Goal: Task Accomplishment & Management: Use online tool/utility

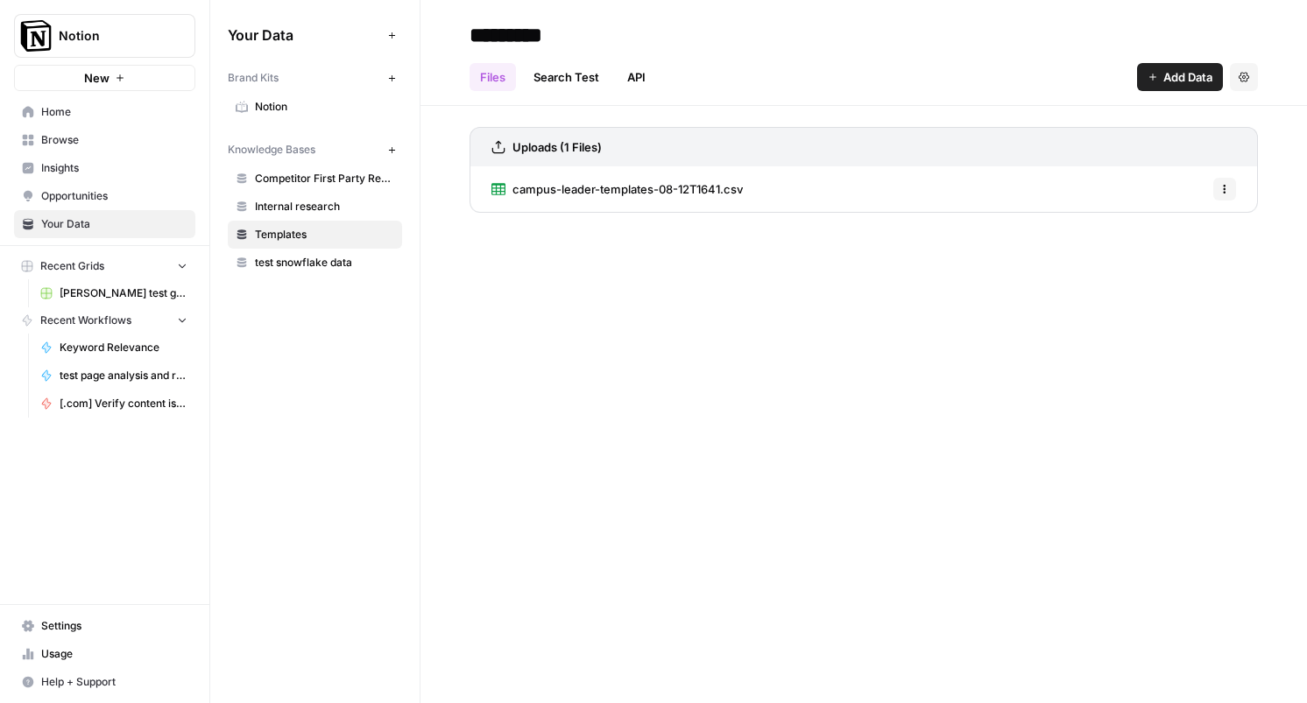
click at [547, 349] on div "********* Files Search Test API Add Data Settings Uploads (1 Files) campus-lead…" at bounding box center [863, 351] width 887 height 703
click at [548, 325] on div "********* Files Search Test API Add Data Settings Uploads (1 Files) campus-lead…" at bounding box center [863, 351] width 887 height 703
click at [95, 405] on span "[.com] Verify content is discoverable / indexed" at bounding box center [124, 404] width 128 height 16
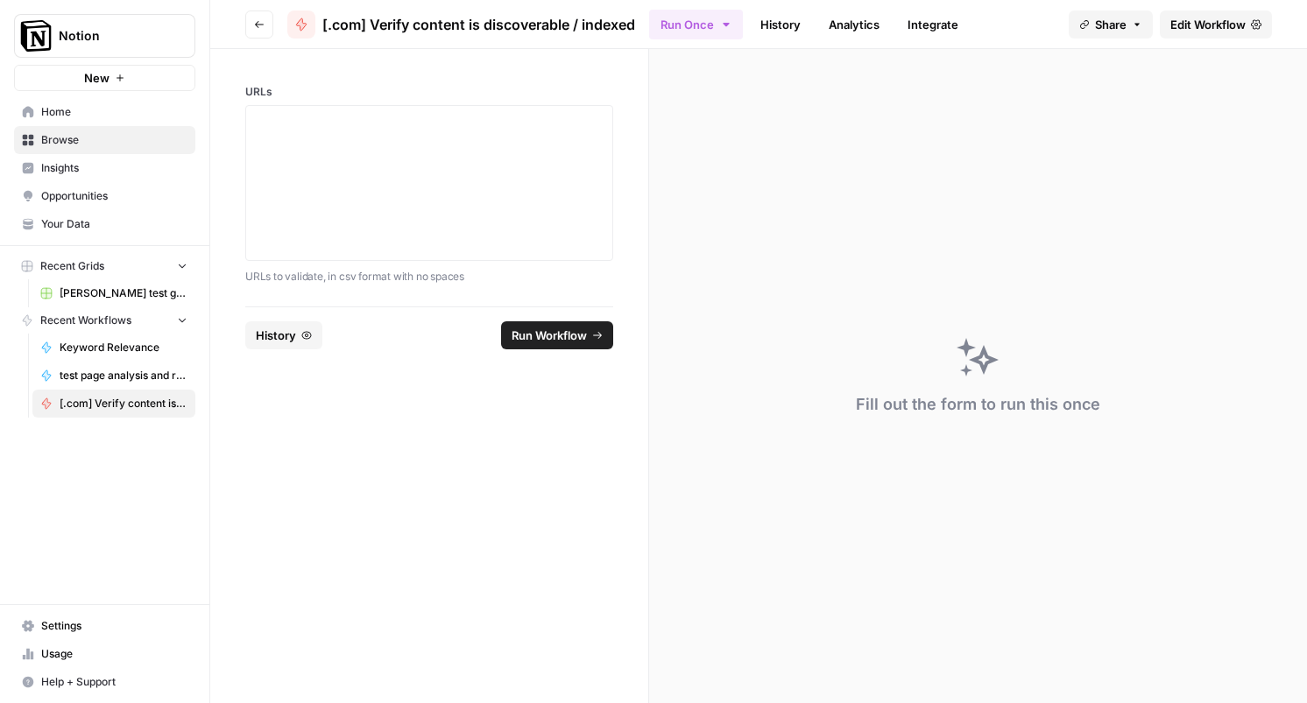
click at [1240, 29] on span "Edit Workflow" at bounding box center [1207, 25] width 75 height 18
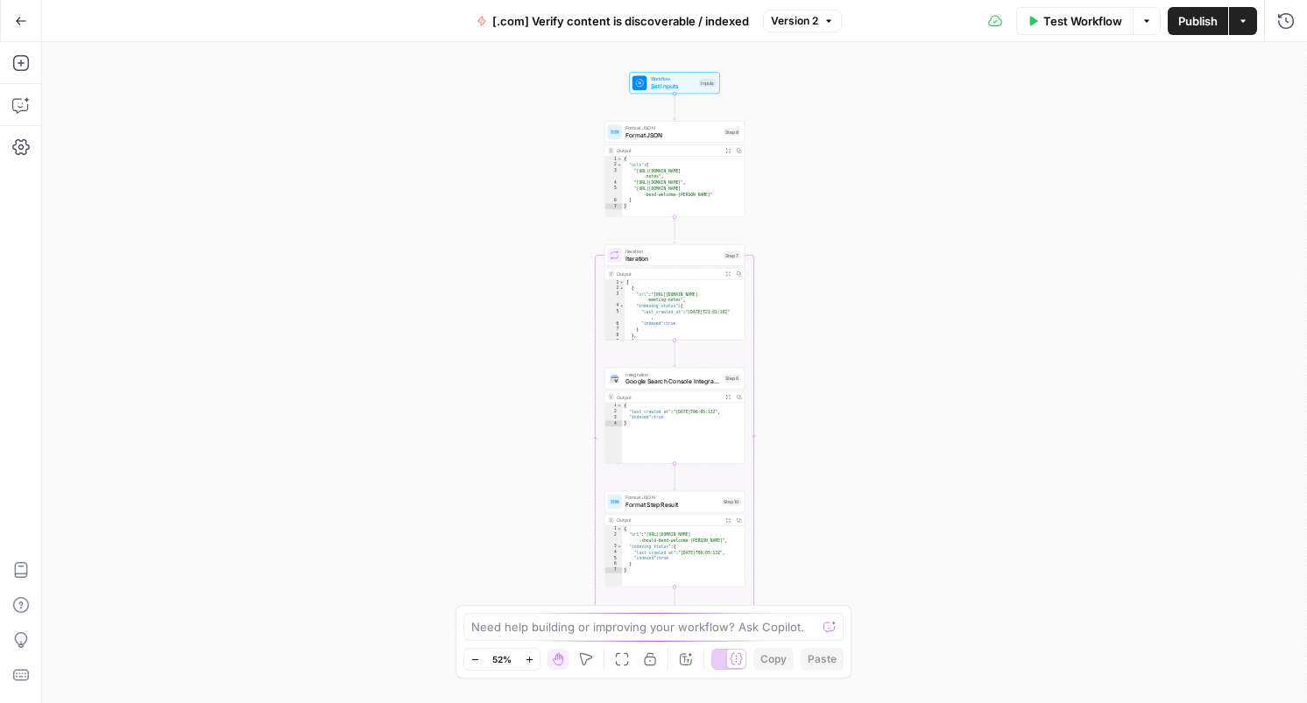
click at [345, 162] on div "Workflow Set Inputs Inputs Format JSON Format JSON Step 8 Output Expand Output …" at bounding box center [674, 372] width 1265 height 661
click at [3, 58] on div "Add Steps Copilot Settings AirOps Academy Help Give Feedback Shortcuts" at bounding box center [21, 372] width 42 height 661
click at [15, 63] on icon "button" at bounding box center [21, 63] width 18 height 18
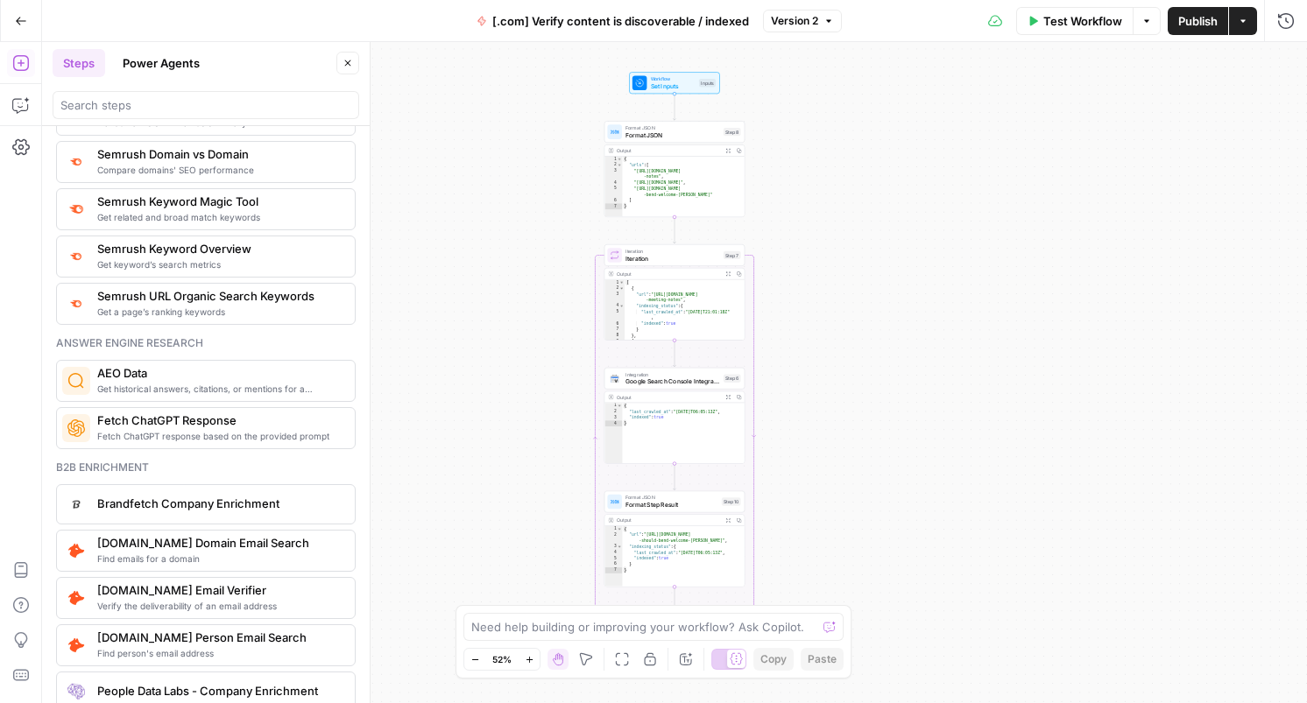
scroll to position [2137, 0]
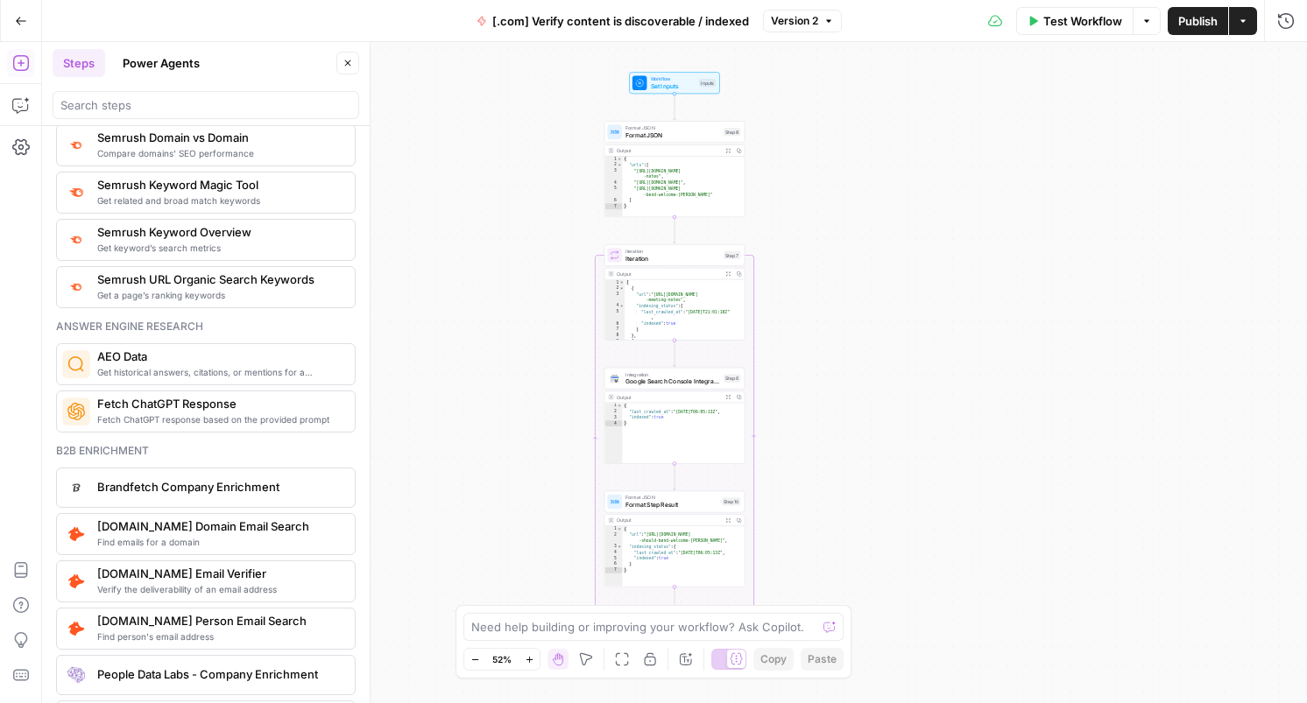
click at [166, 371] on span "Get historical answers, citations, or mentions for a question" at bounding box center [219, 372] width 244 height 14
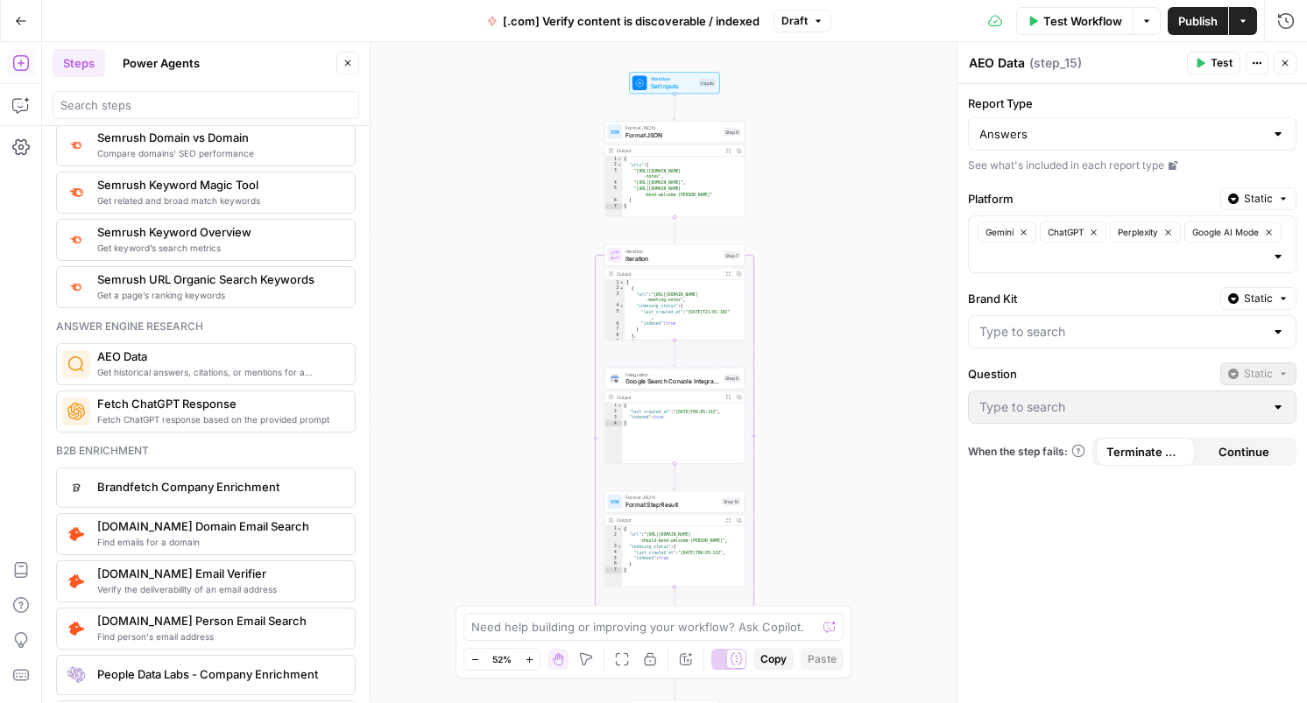
click at [167, 418] on span "Fetch ChatGPT response based on the provided prompt" at bounding box center [219, 420] width 244 height 14
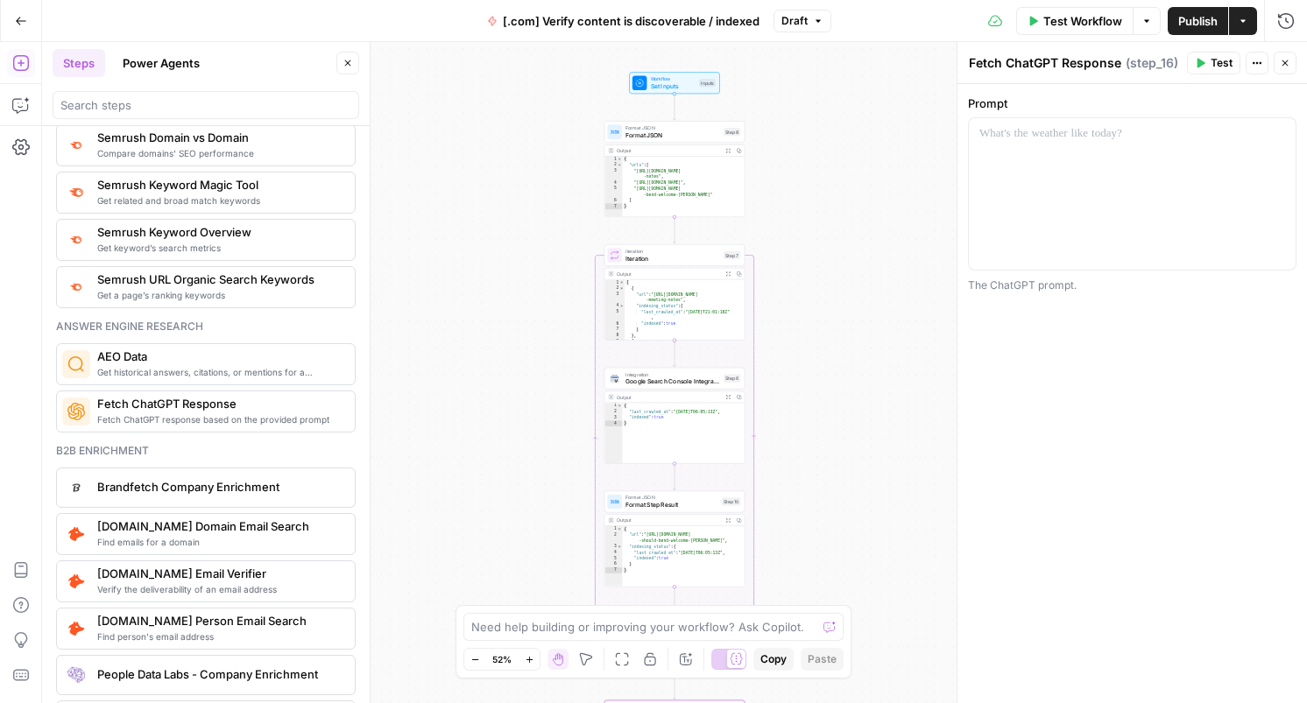
click at [162, 369] on span "Get historical answers, citations, or mentions for a question" at bounding box center [219, 372] width 244 height 14
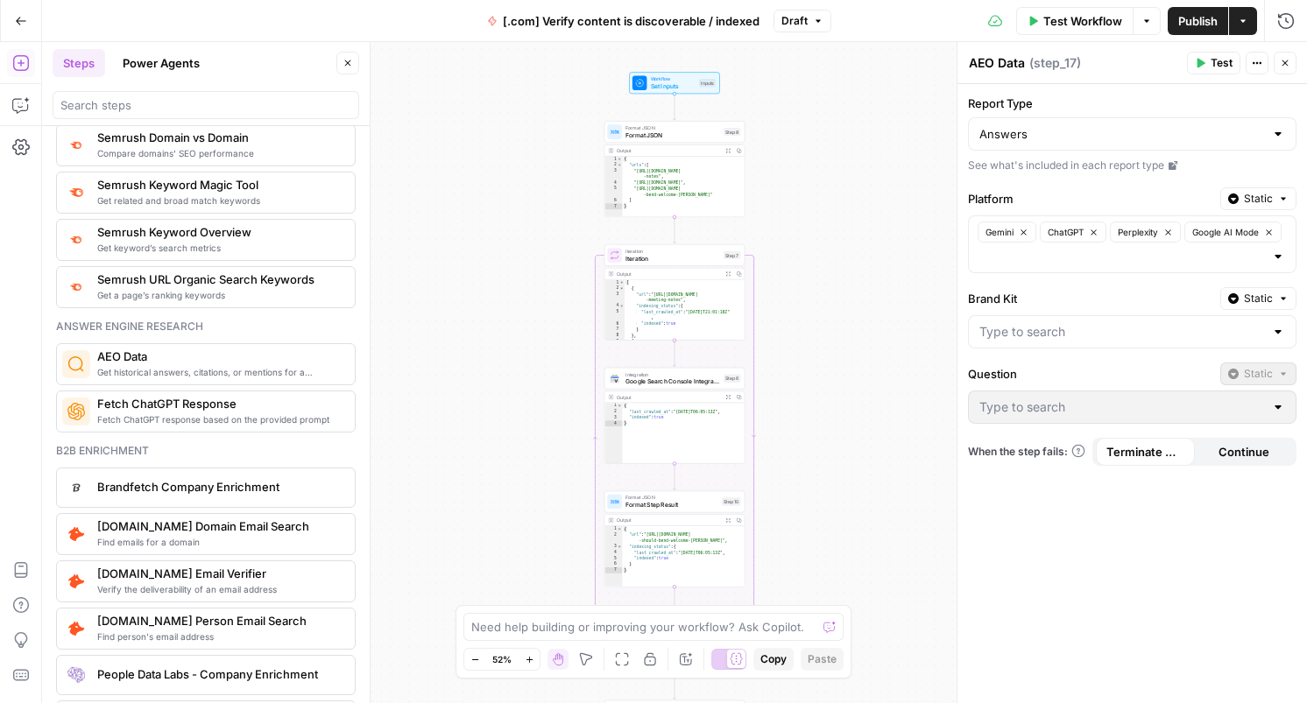
click at [208, 413] on span "Fetch ChatGPT response based on the provided prompt" at bounding box center [219, 420] width 244 height 14
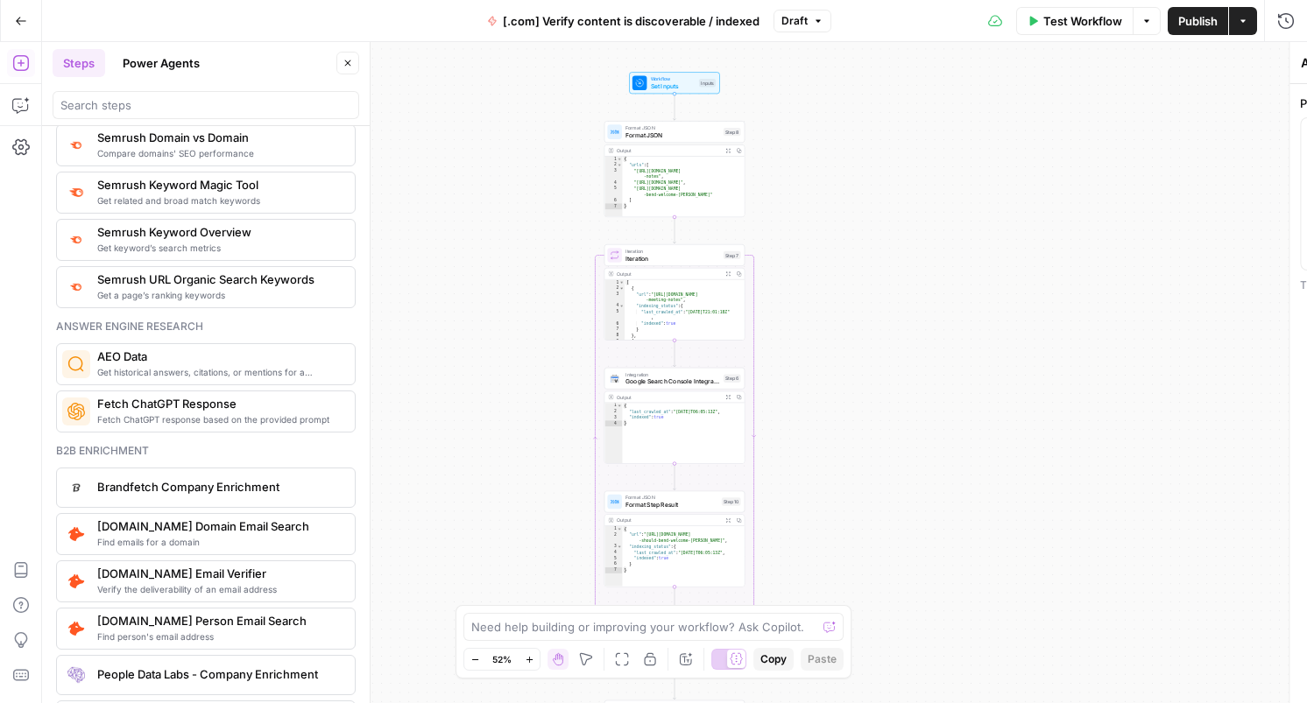
type textarea "Fetch ChatGPT Response"
click at [208, 362] on span "AEO Data" at bounding box center [219, 357] width 244 height 18
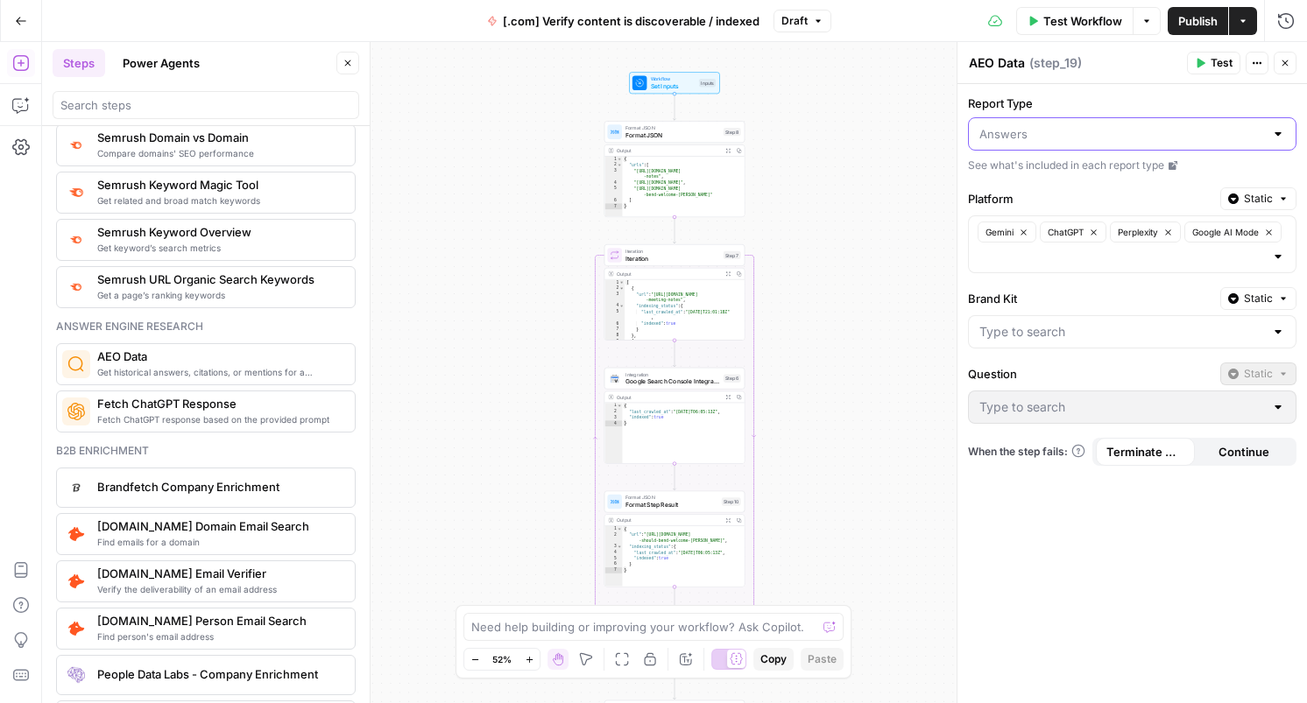
click at [1175, 132] on input "Report Type" at bounding box center [1121, 134] width 285 height 18
click at [1175, 131] on input "Report Type" at bounding box center [1121, 134] width 285 height 18
type input "Answers"
click at [1167, 85] on div "Report Type Answers See what's included in each report type Platform Static Gem…" at bounding box center [1132, 393] width 350 height 619
click at [1172, 165] on icon at bounding box center [1173, 165] width 9 height 9
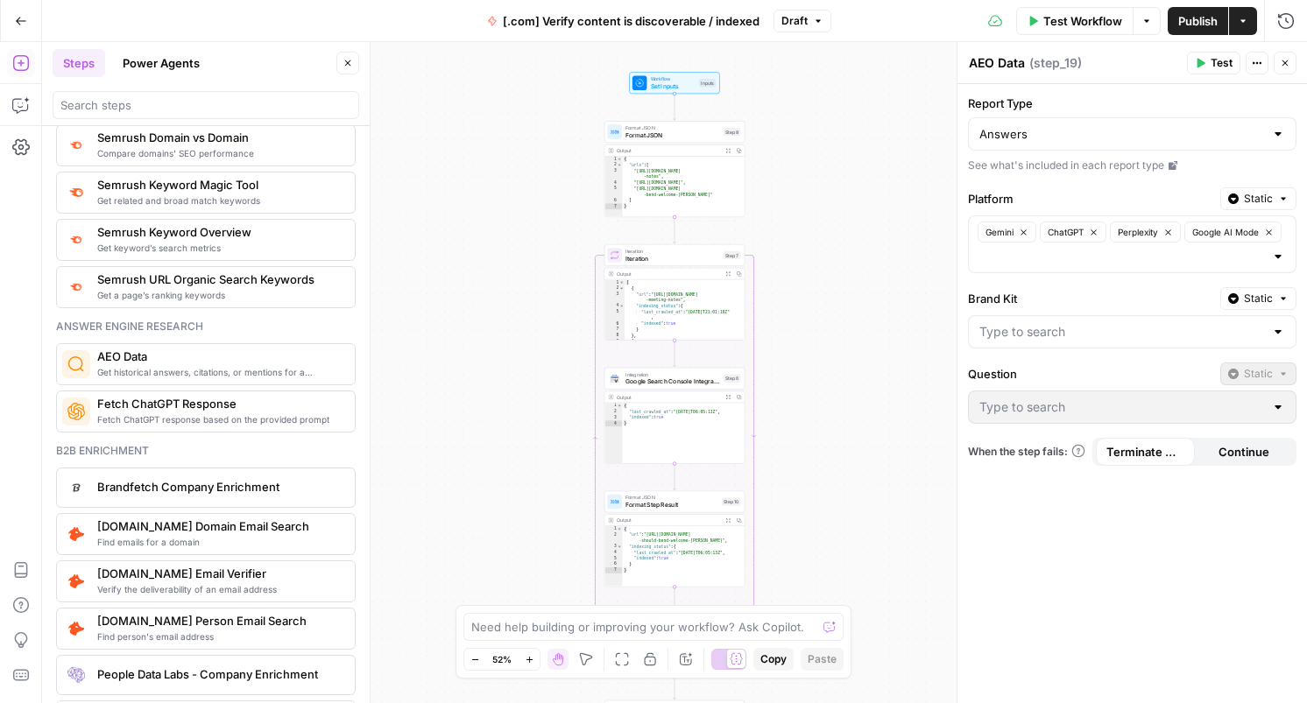
click at [131, 63] on button "Power Agents" at bounding box center [161, 63] width 98 height 28
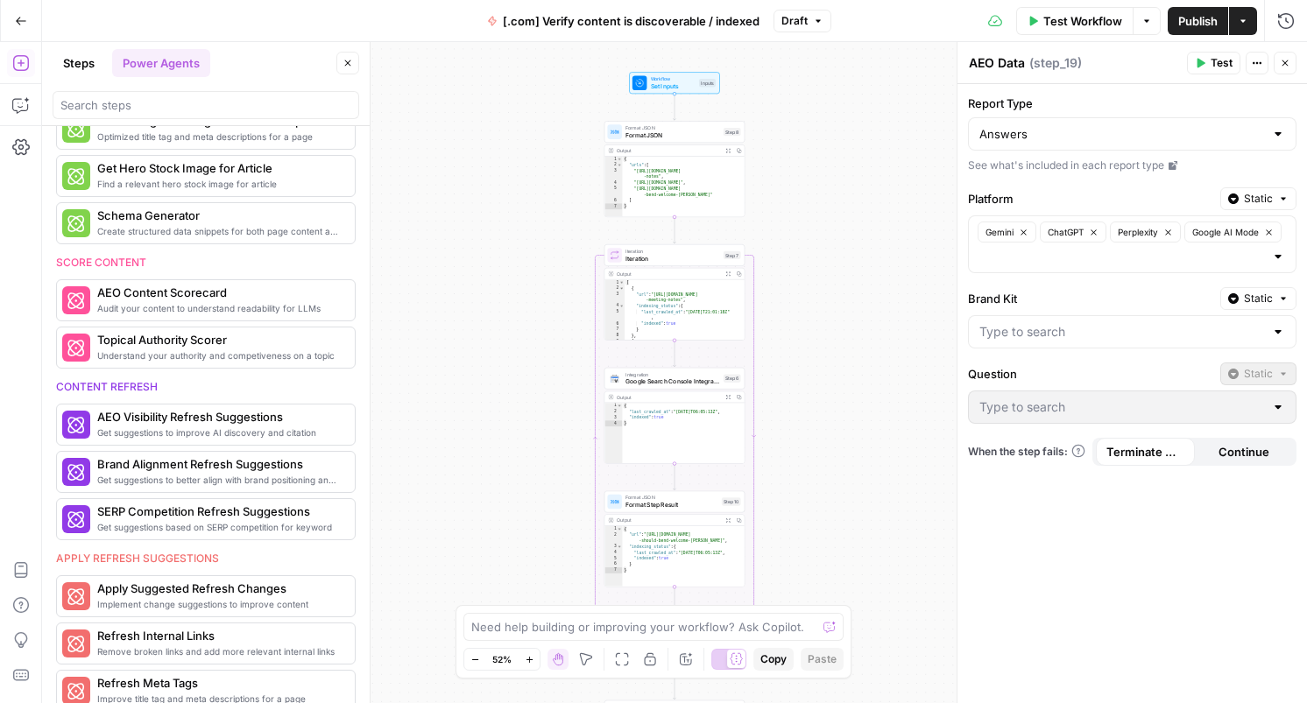
scroll to position [550, 0]
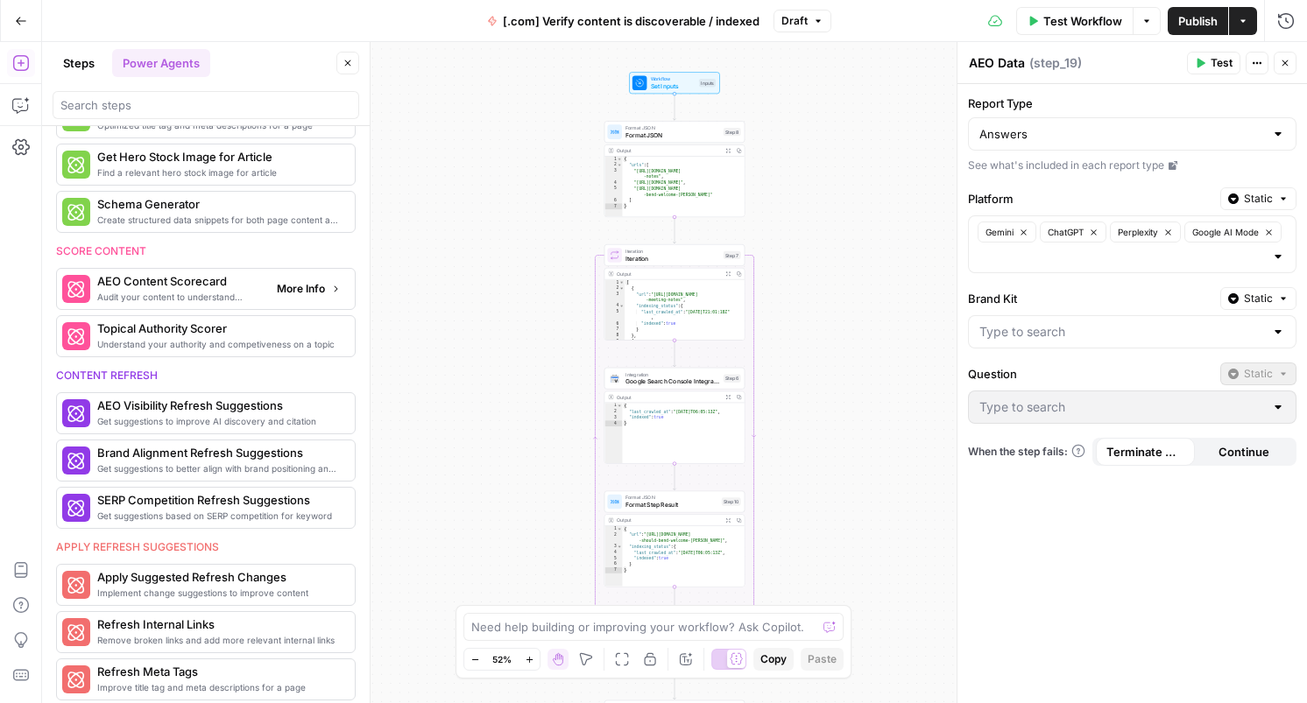
click at [166, 288] on span "AEO Content Scorecard" at bounding box center [180, 281] width 166 height 18
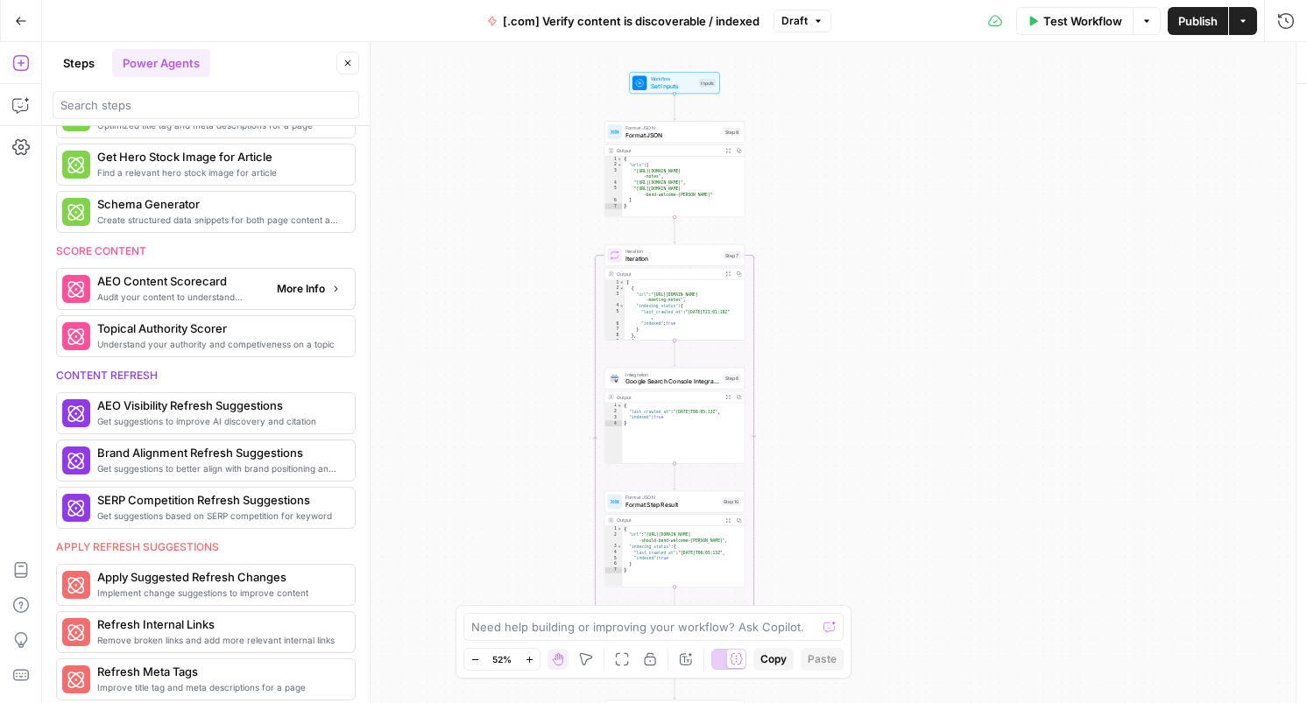
type textarea "AEO Content Scorecard"
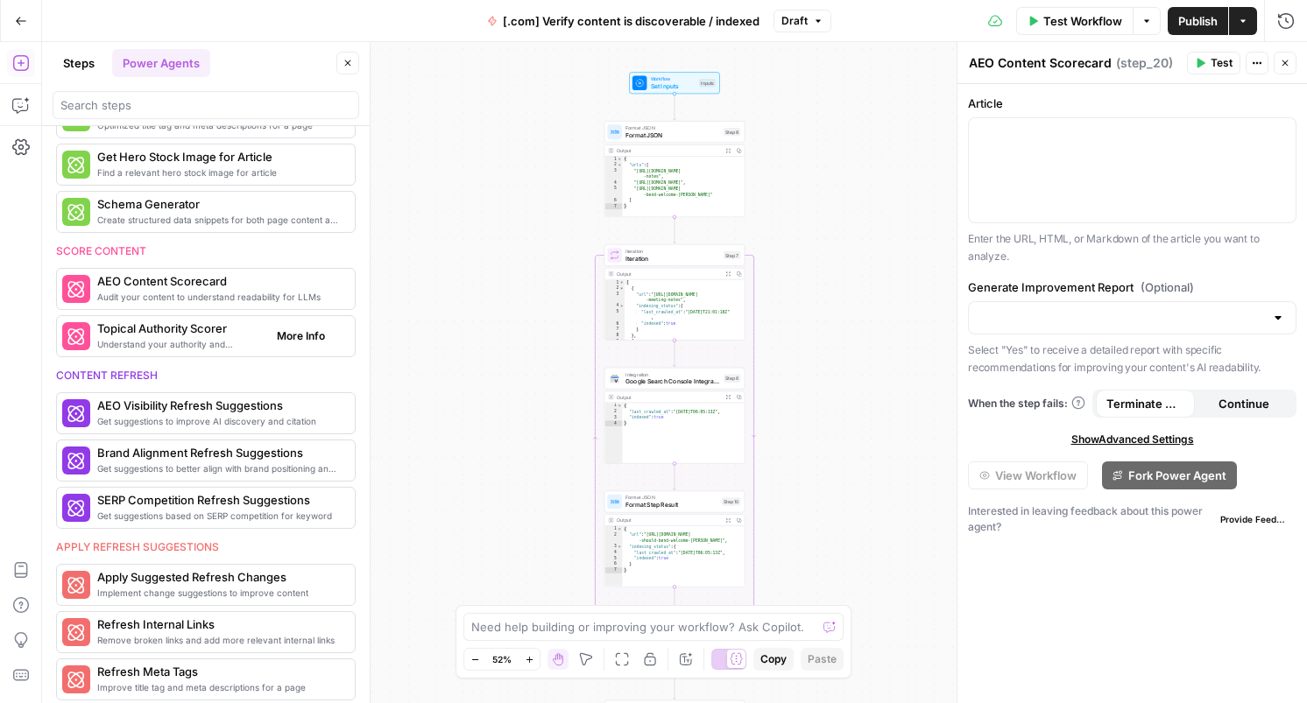
click at [197, 350] on span "Understand your authority and competiveness on a topic" at bounding box center [180, 344] width 166 height 14
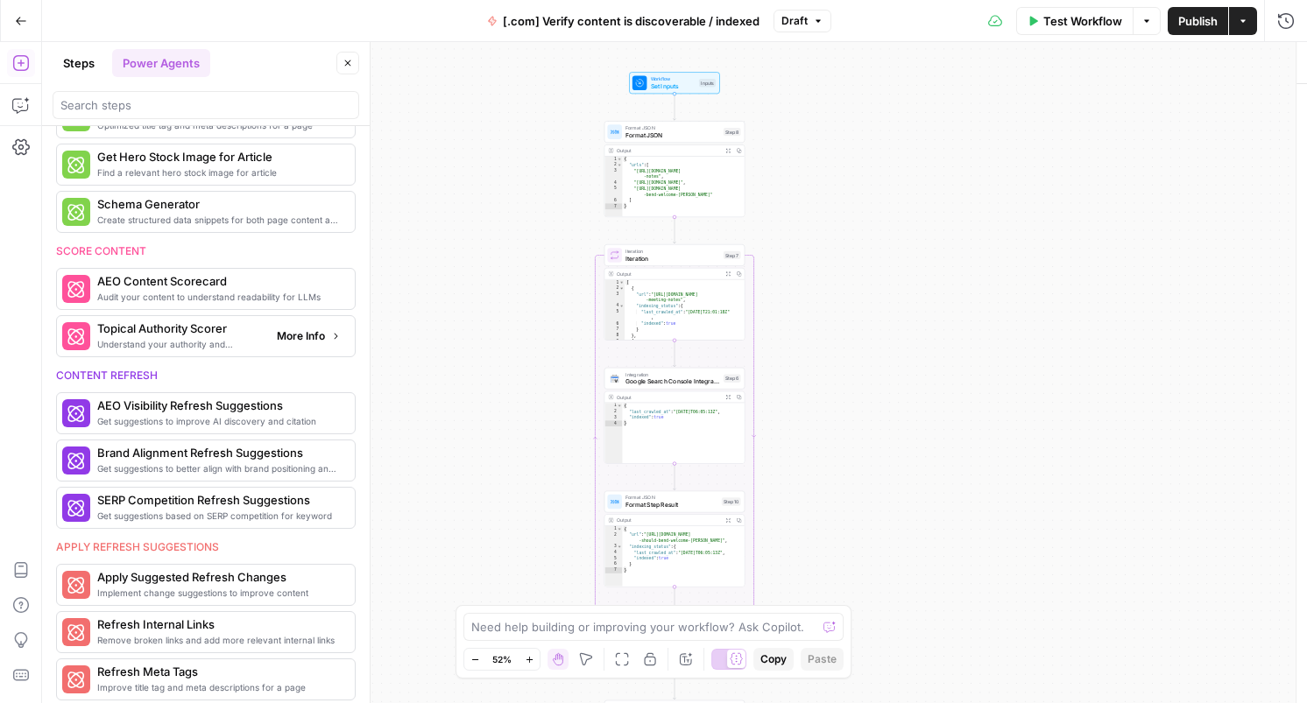
type textarea "Topical Authority Scorer"
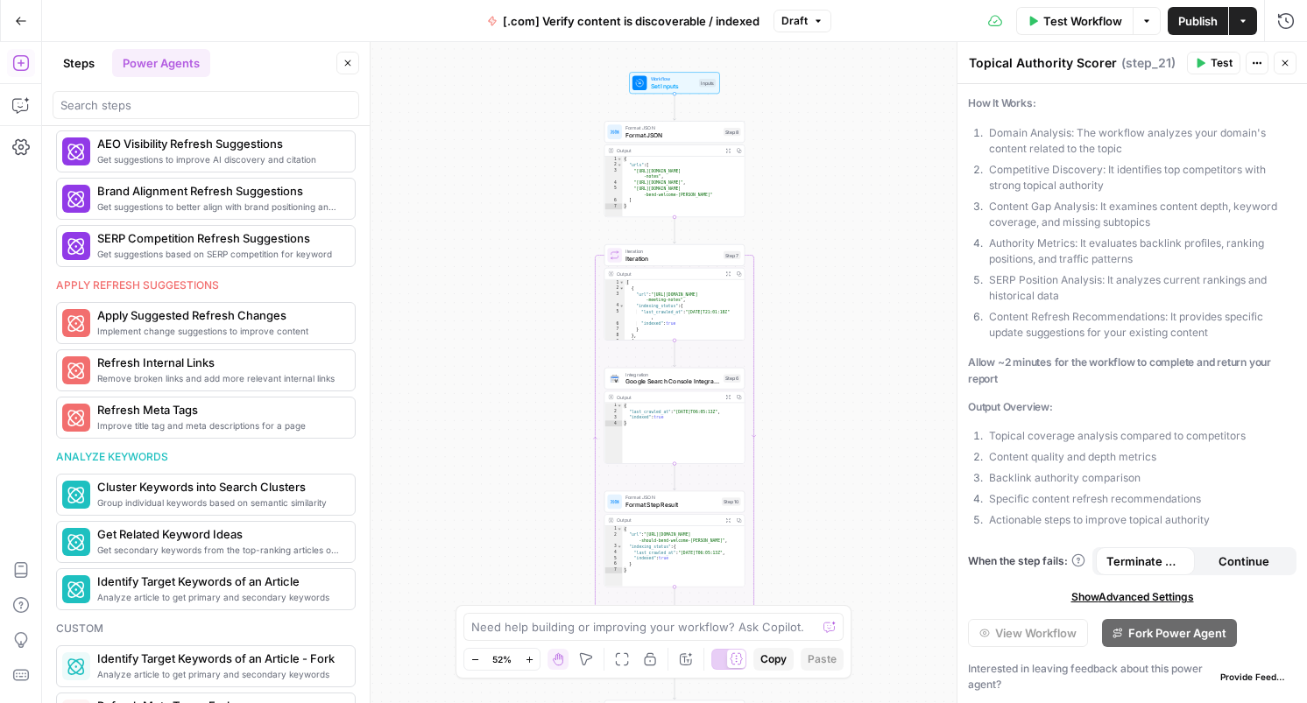
scroll to position [901, 0]
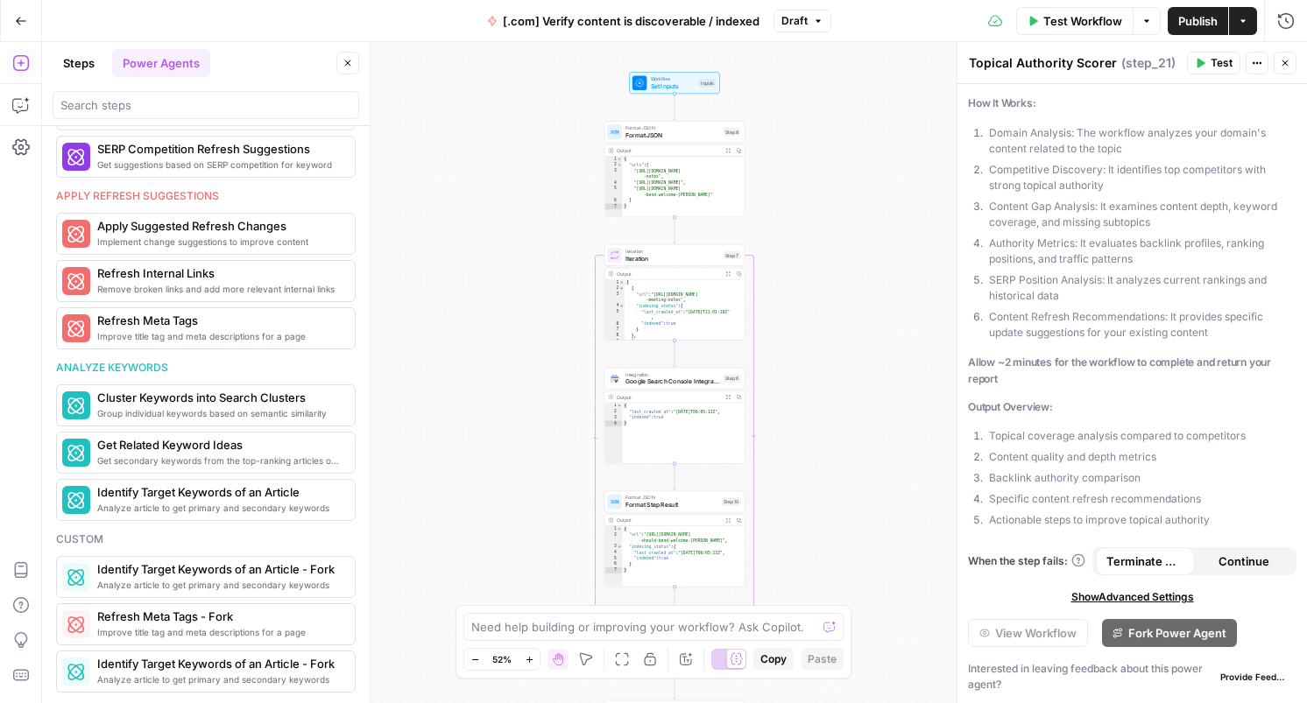
click at [26, 59] on icon "button" at bounding box center [21, 63] width 18 height 18
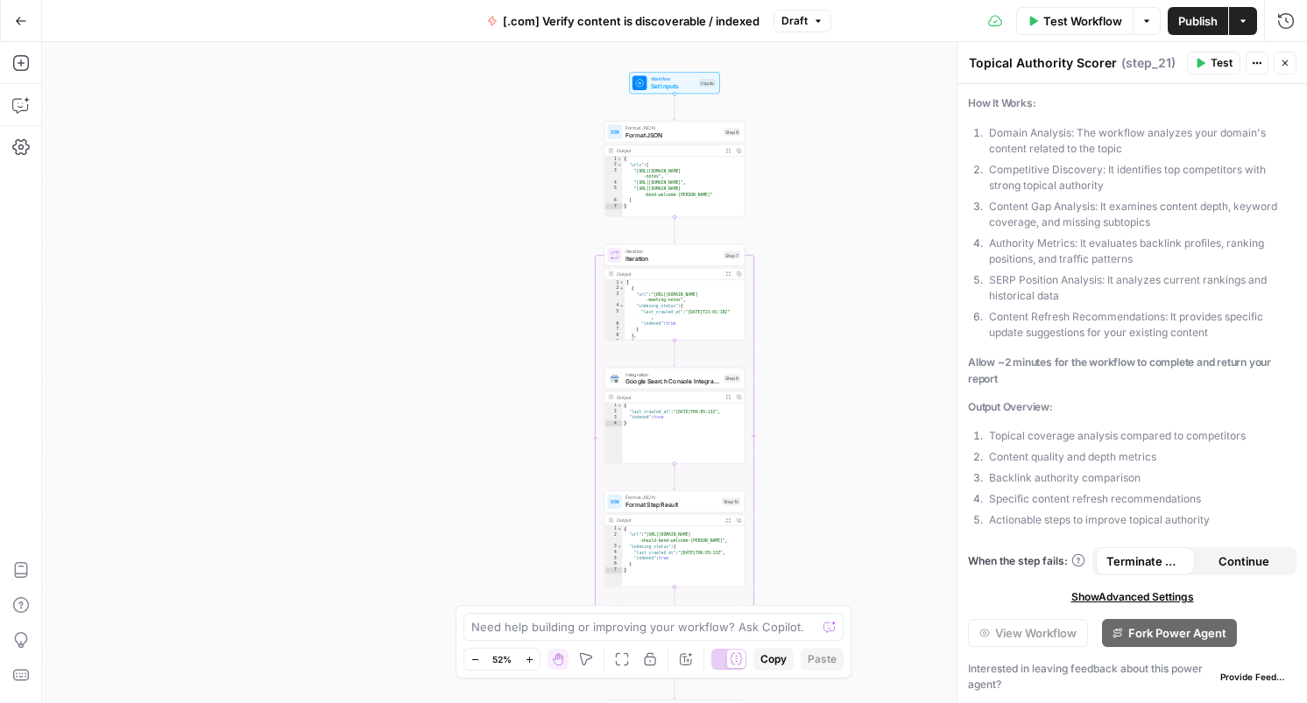
click at [25, 27] on button "Go Back" at bounding box center [21, 21] width 32 height 32
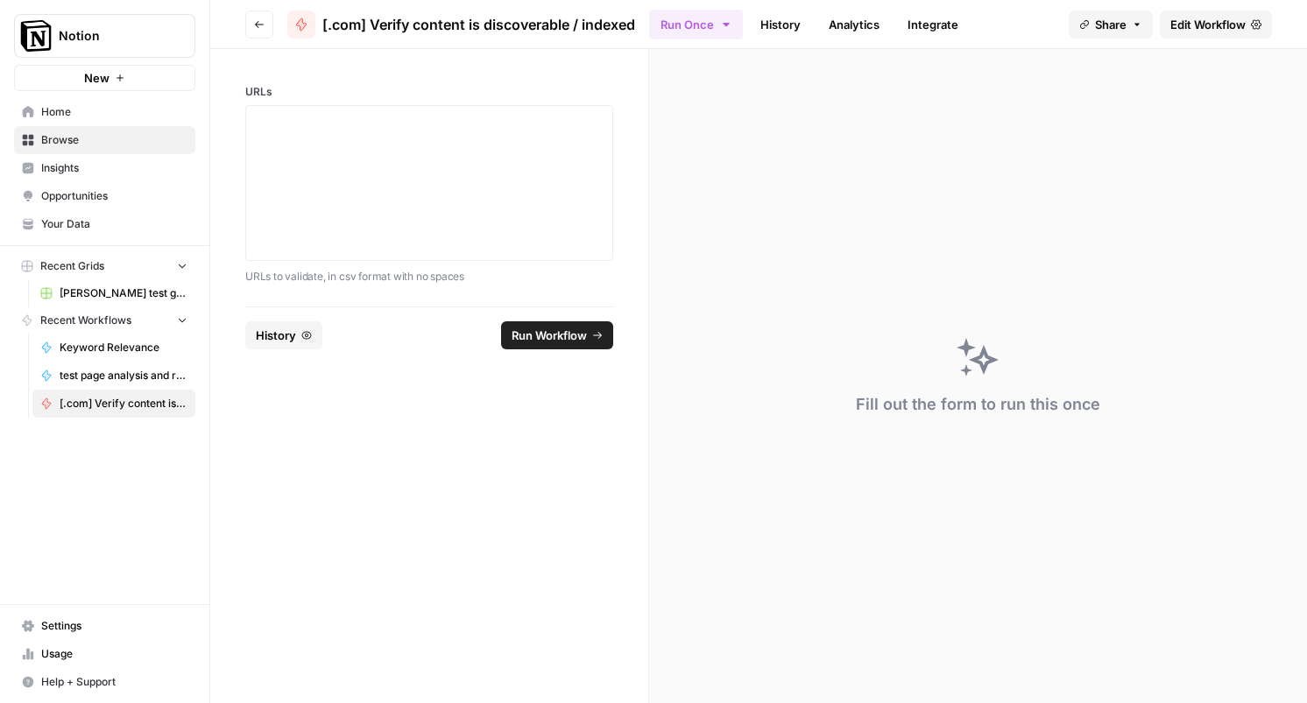
click at [258, 23] on icon "button" at bounding box center [259, 24] width 11 height 11
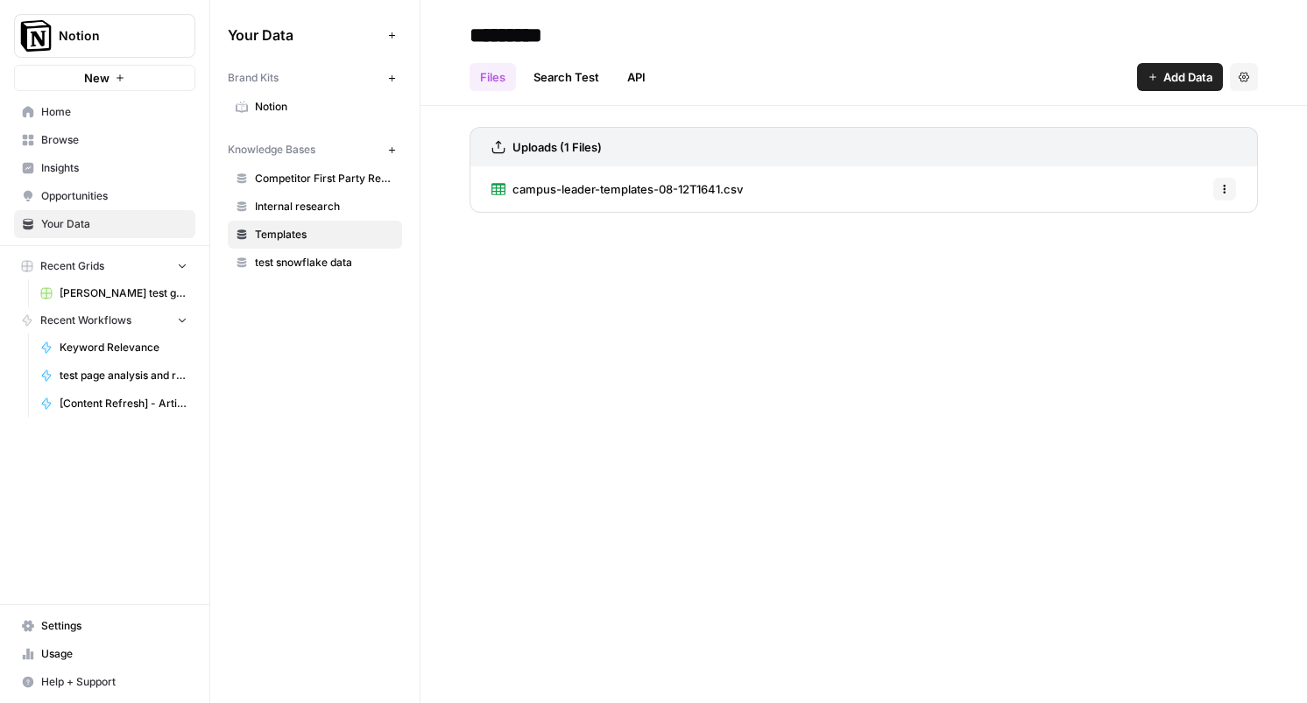
click at [104, 372] on span "test page analysis and recommendations" at bounding box center [124, 376] width 128 height 16
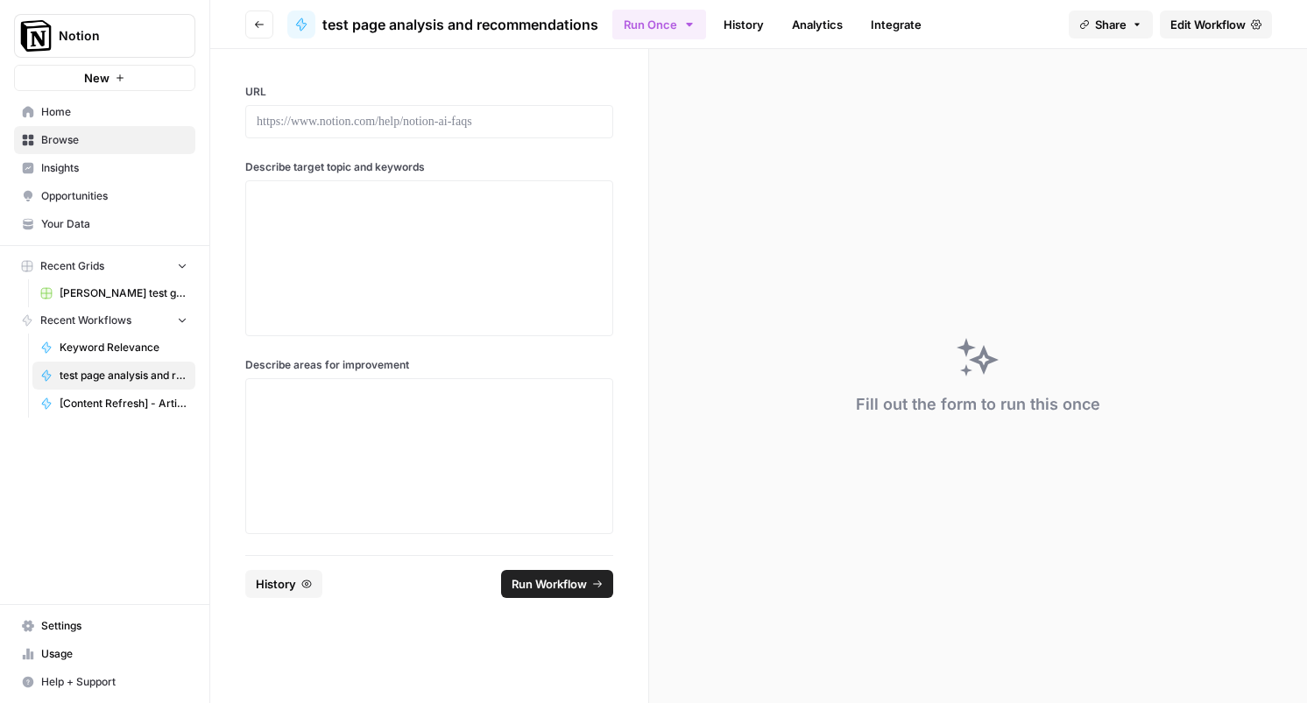
click at [1233, 24] on span "Edit Workflow" at bounding box center [1207, 25] width 75 height 18
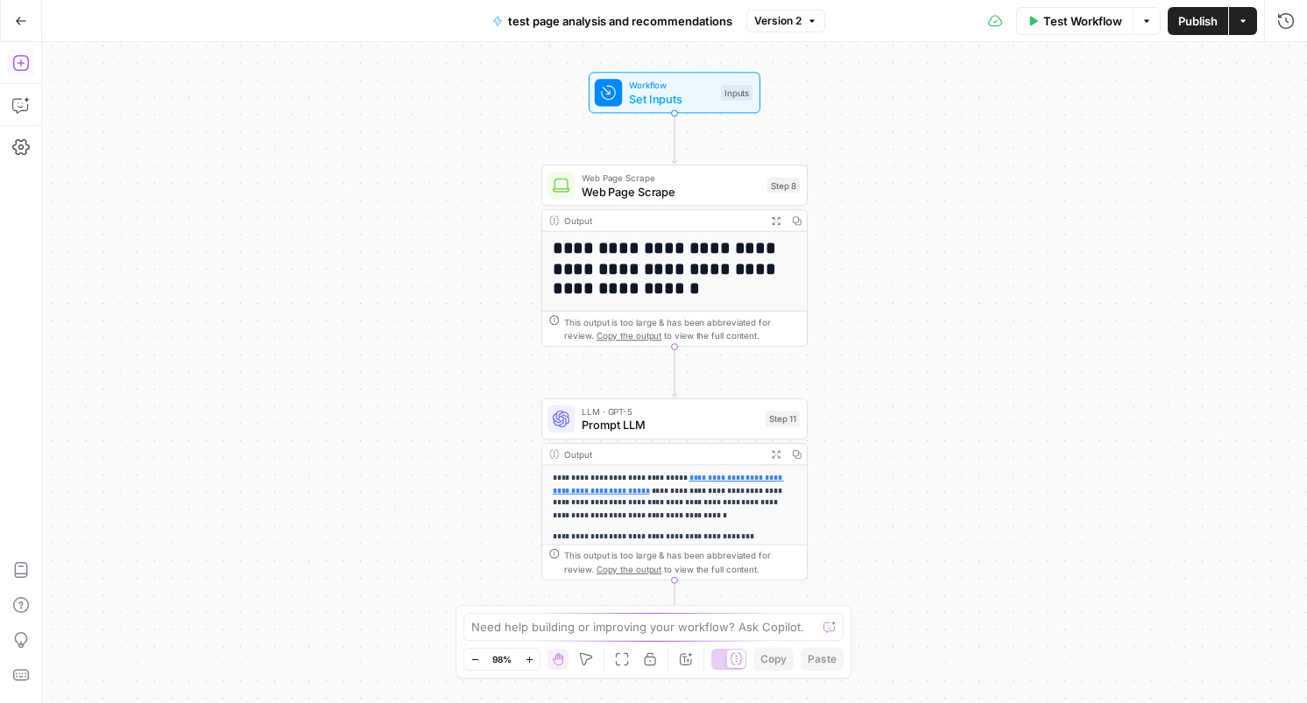
click at [20, 56] on icon "button" at bounding box center [20, 63] width 16 height 16
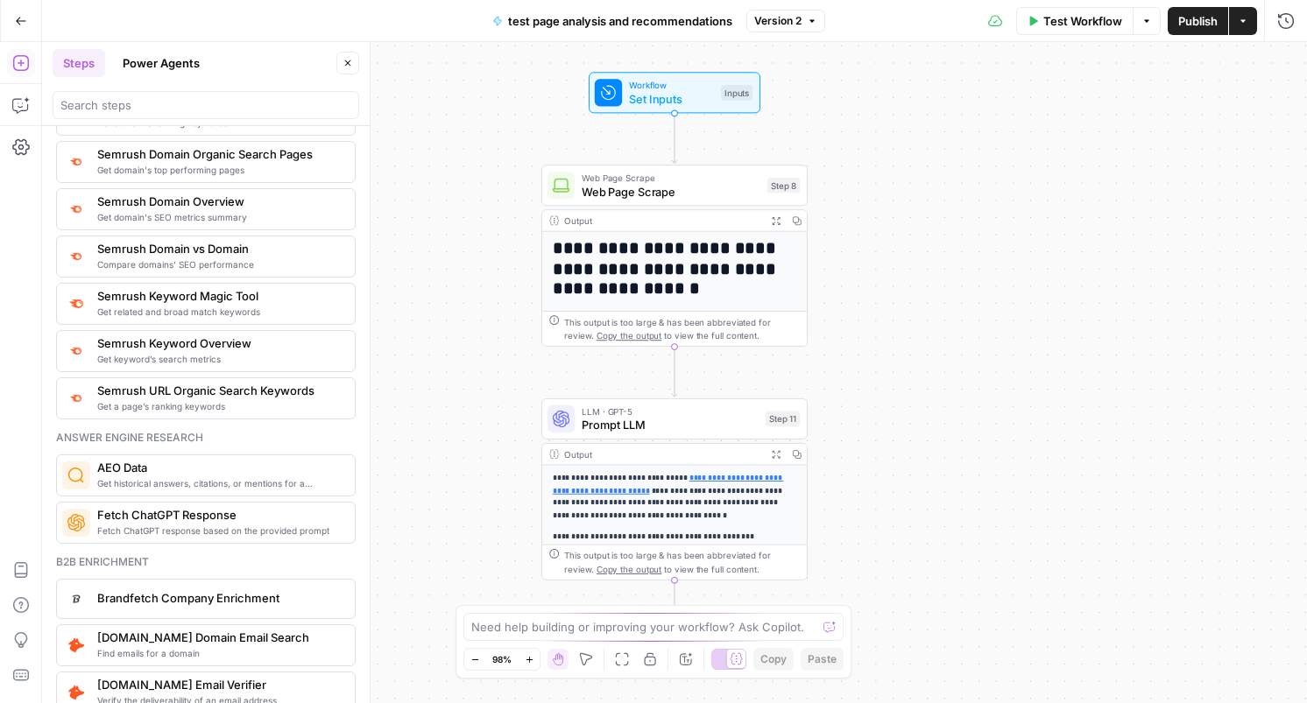
scroll to position [2282, 0]
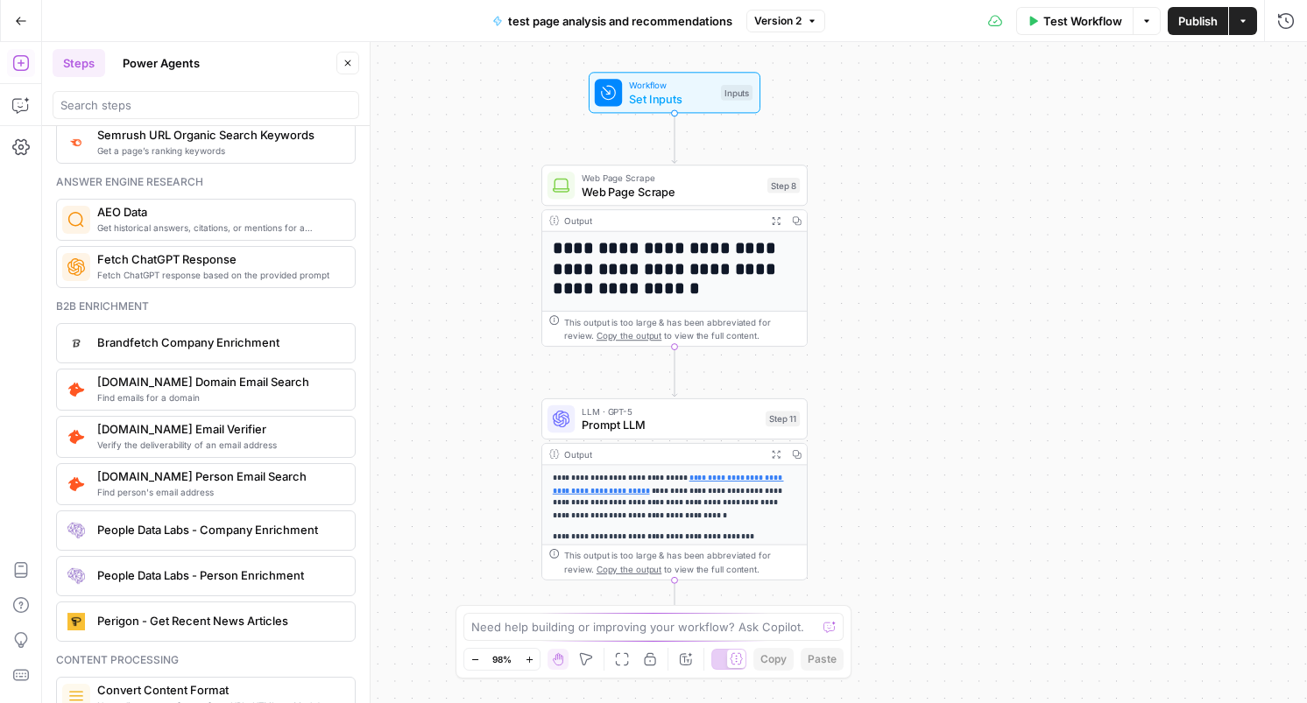
click at [225, 221] on span "Get historical answers, citations, or mentions for a question" at bounding box center [219, 228] width 244 height 14
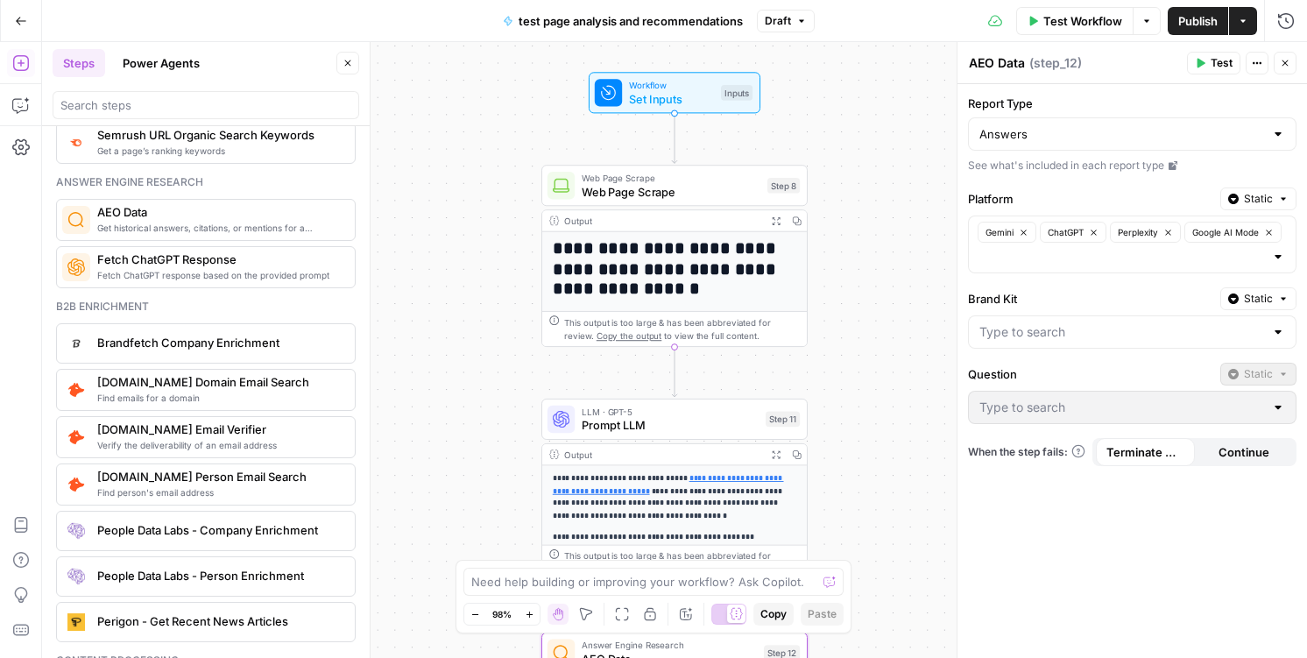
click at [175, 225] on span "Get historical answers, citations, or mentions for a question" at bounding box center [219, 228] width 244 height 14
click at [14, 5] on button "Go Back" at bounding box center [21, 21] width 32 height 32
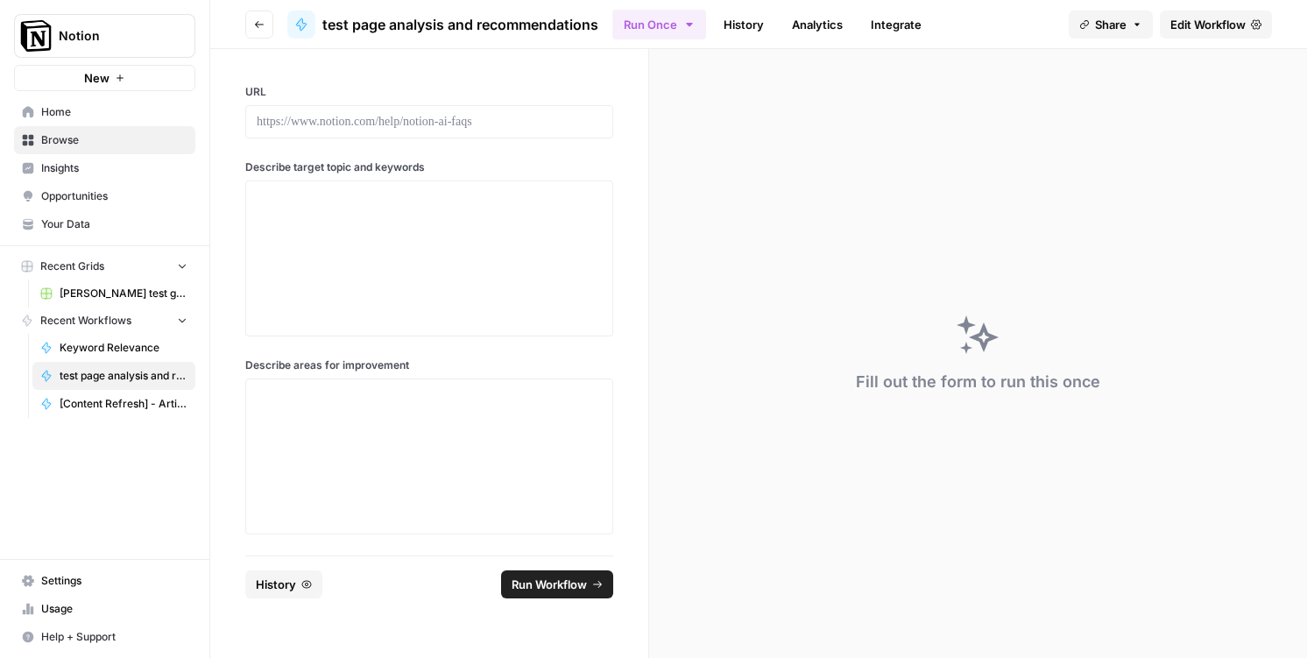
click at [138, 170] on span "Insights" at bounding box center [114, 168] width 146 height 16
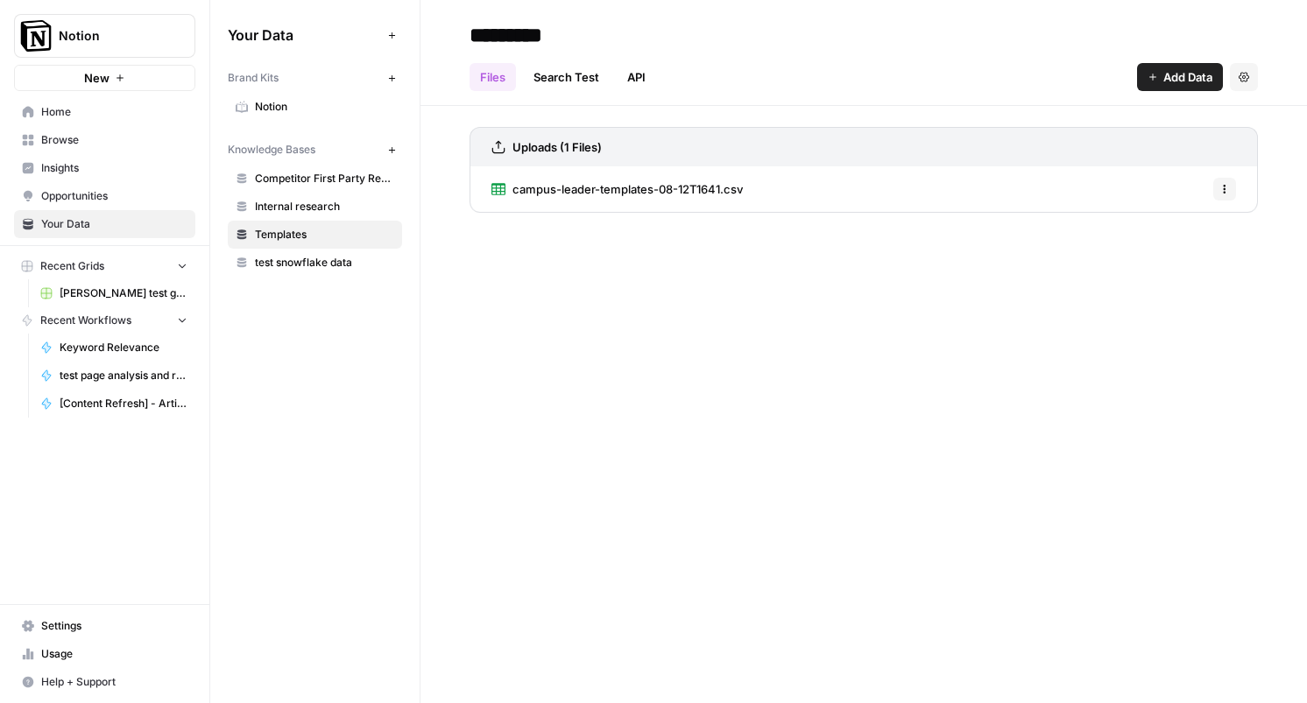
click at [695, 383] on div "********* Files Search Test API Add Data Settings Uploads (1 Files) campus-lead…" at bounding box center [863, 351] width 887 height 703
